Goal: Information Seeking & Learning: Learn about a topic

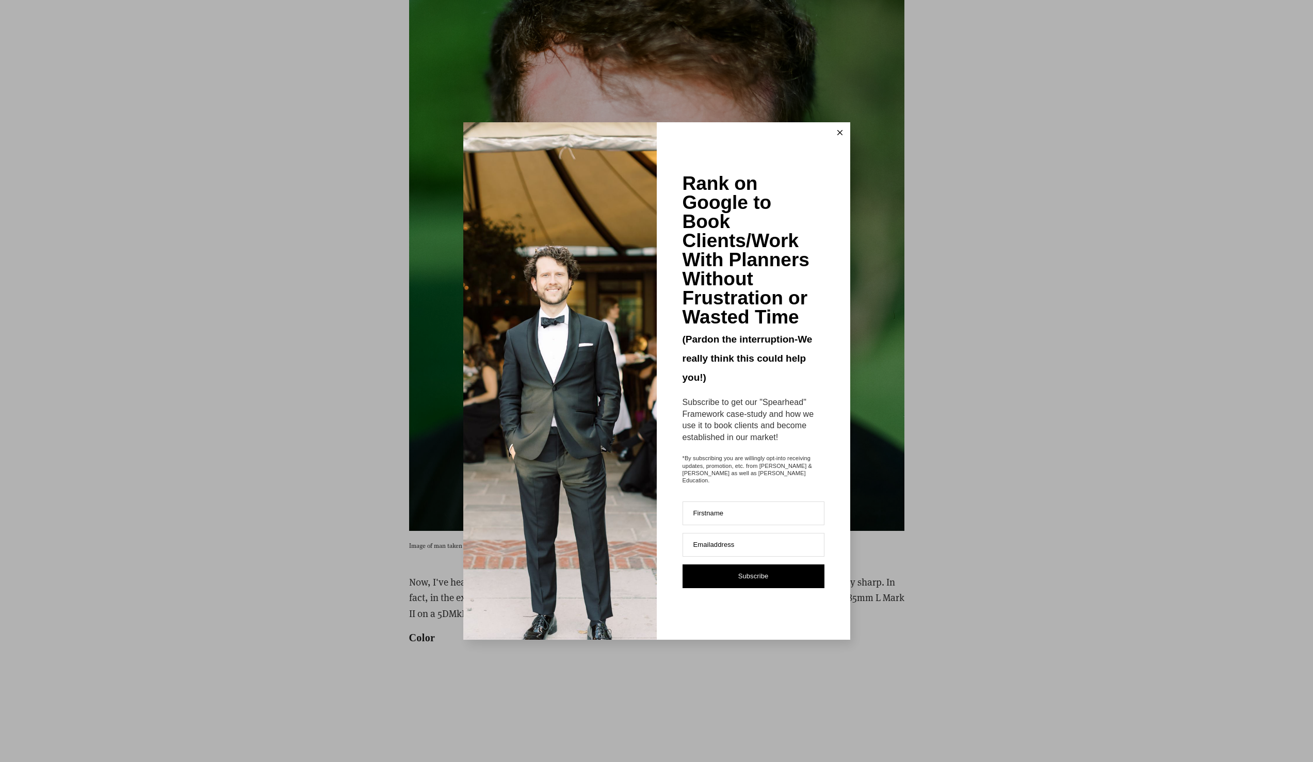
scroll to position [4523, 0]
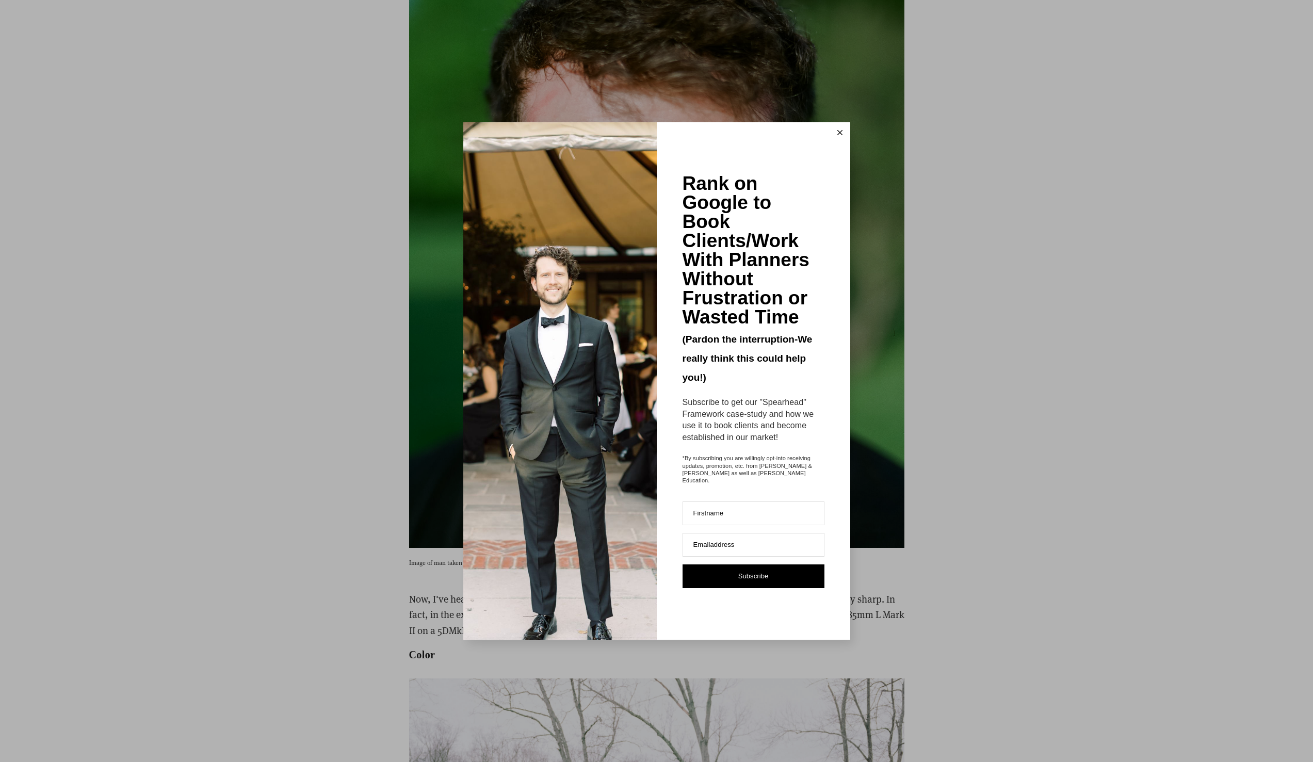
click at [837, 135] on button at bounding box center [840, 132] width 21 height 21
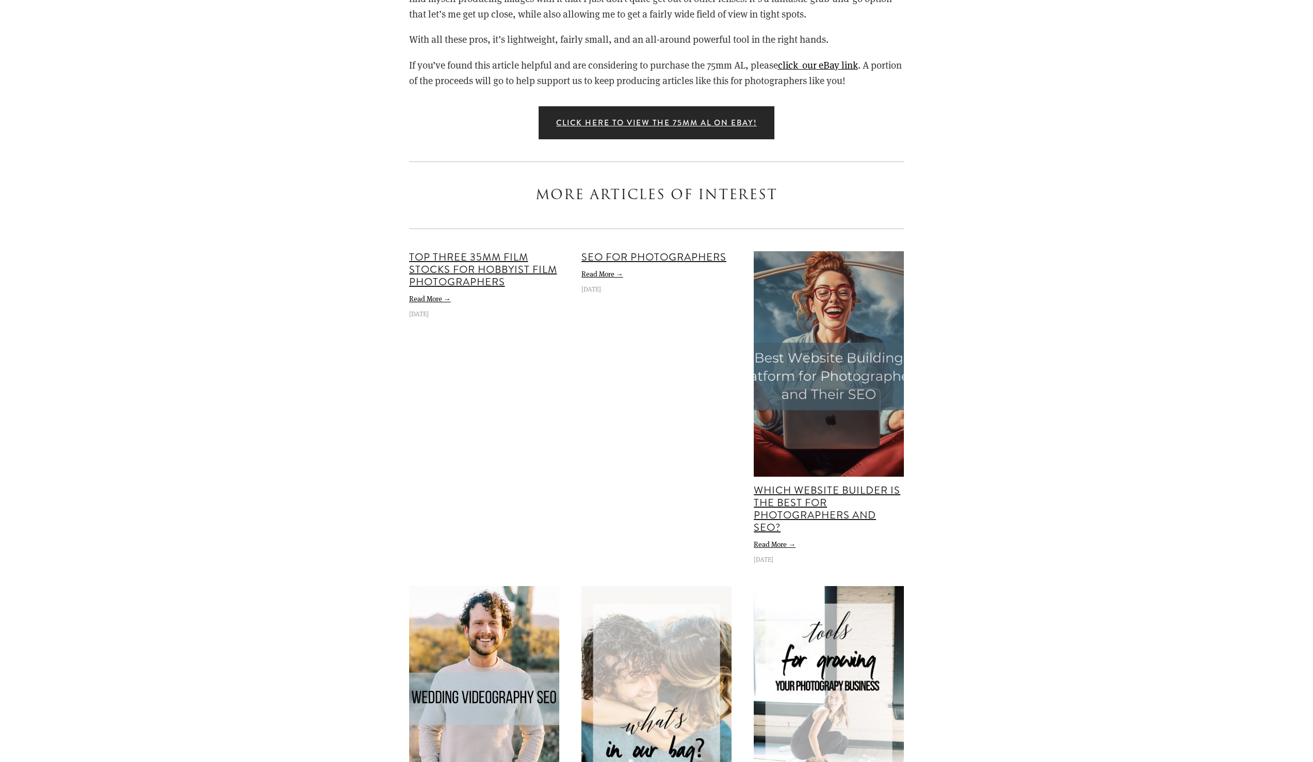
scroll to position [9080, 0]
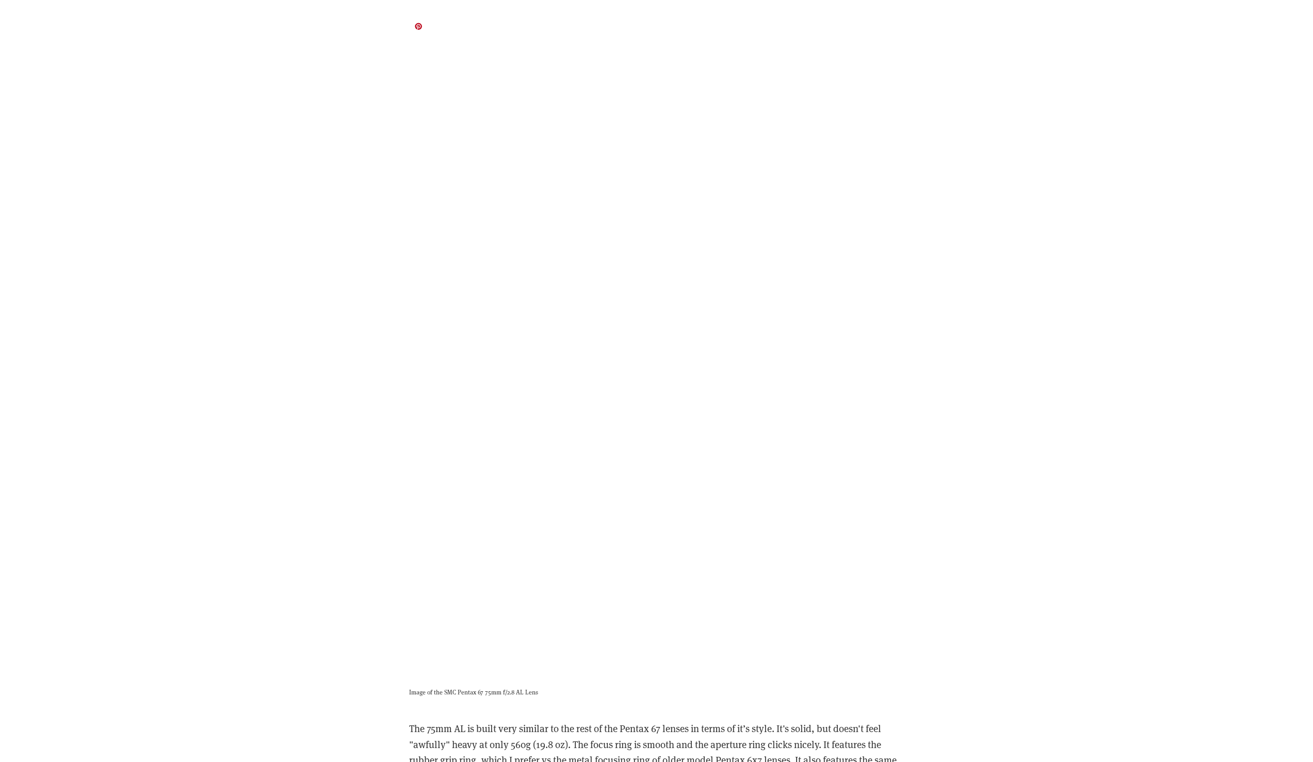
scroll to position [2923, 0]
